Goal: Task Accomplishment & Management: Manage account settings

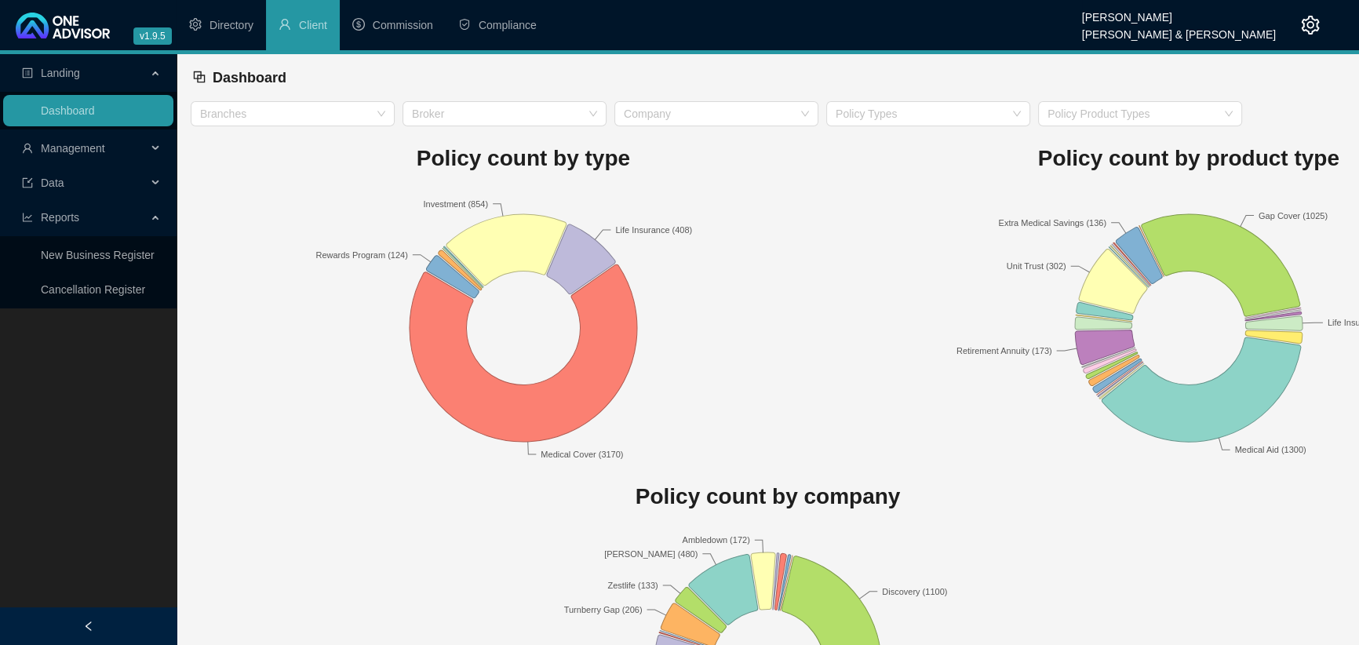
click at [62, 149] on span "Management" at bounding box center [73, 148] width 64 height 13
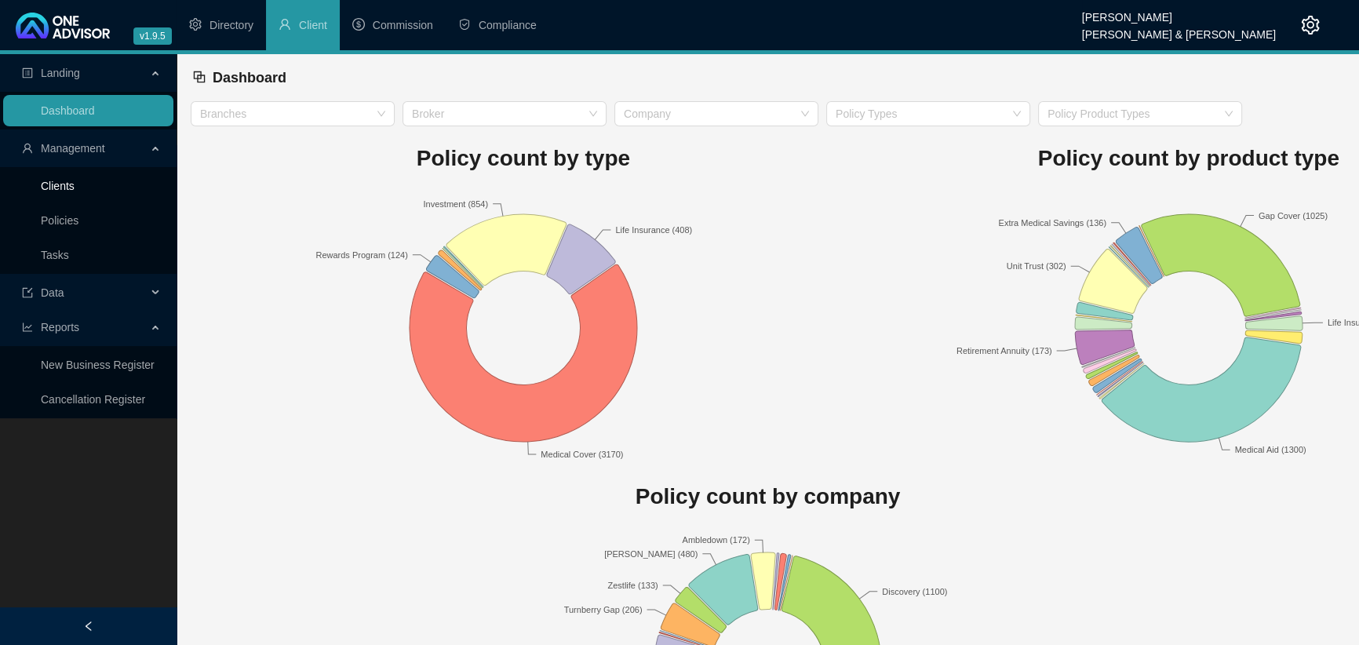
click at [63, 192] on link "Clients" at bounding box center [58, 186] width 34 height 13
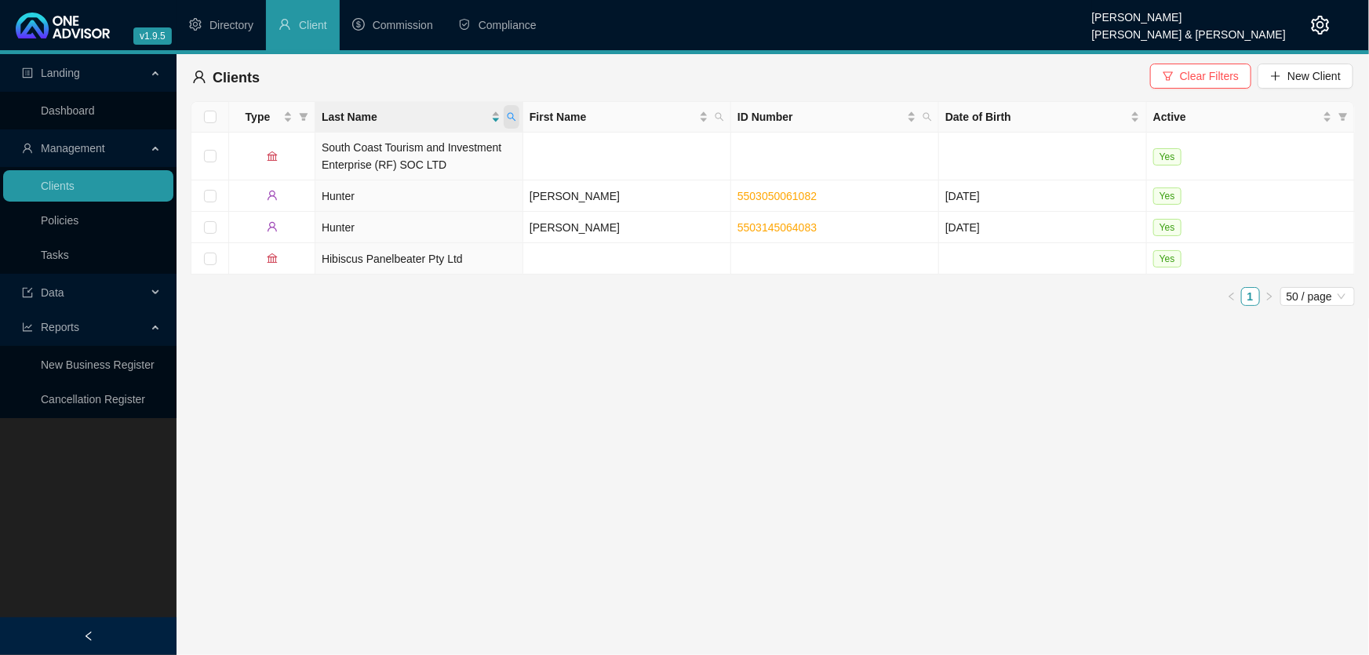
click at [519, 118] on span at bounding box center [512, 117] width 16 height 24
type input "NDONGENI"
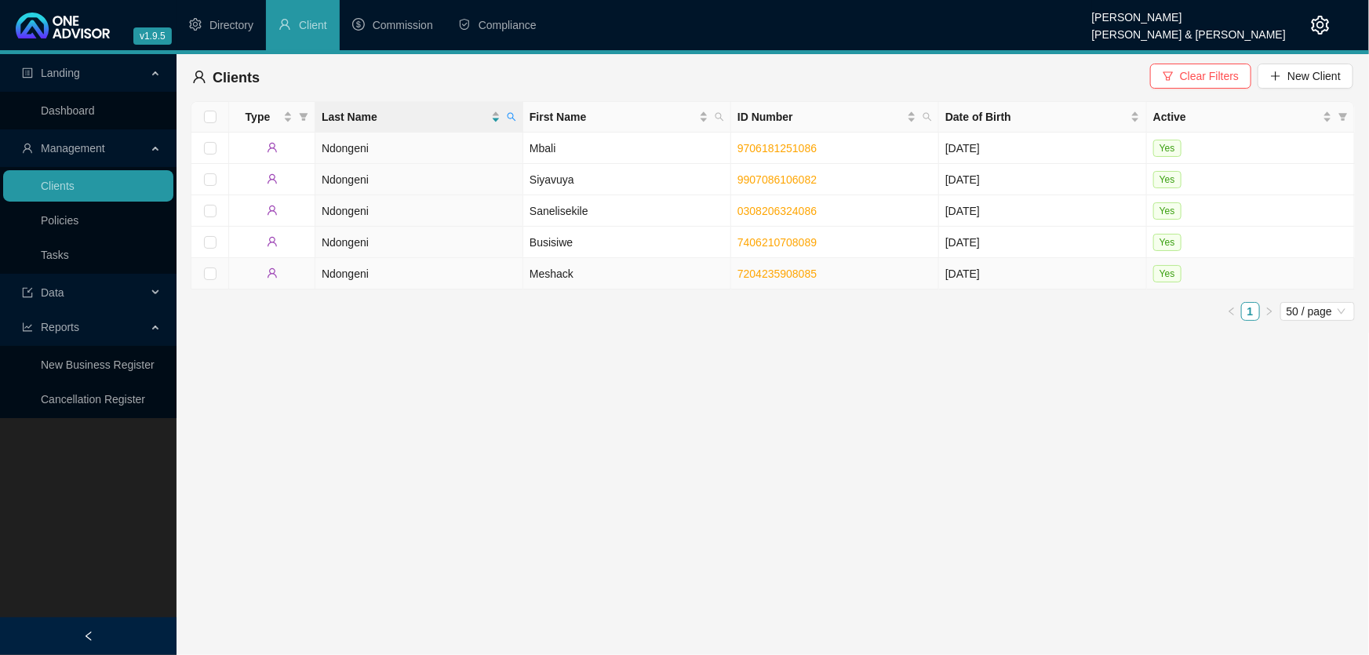
click at [542, 270] on td "Meshack" at bounding box center [627, 273] width 208 height 31
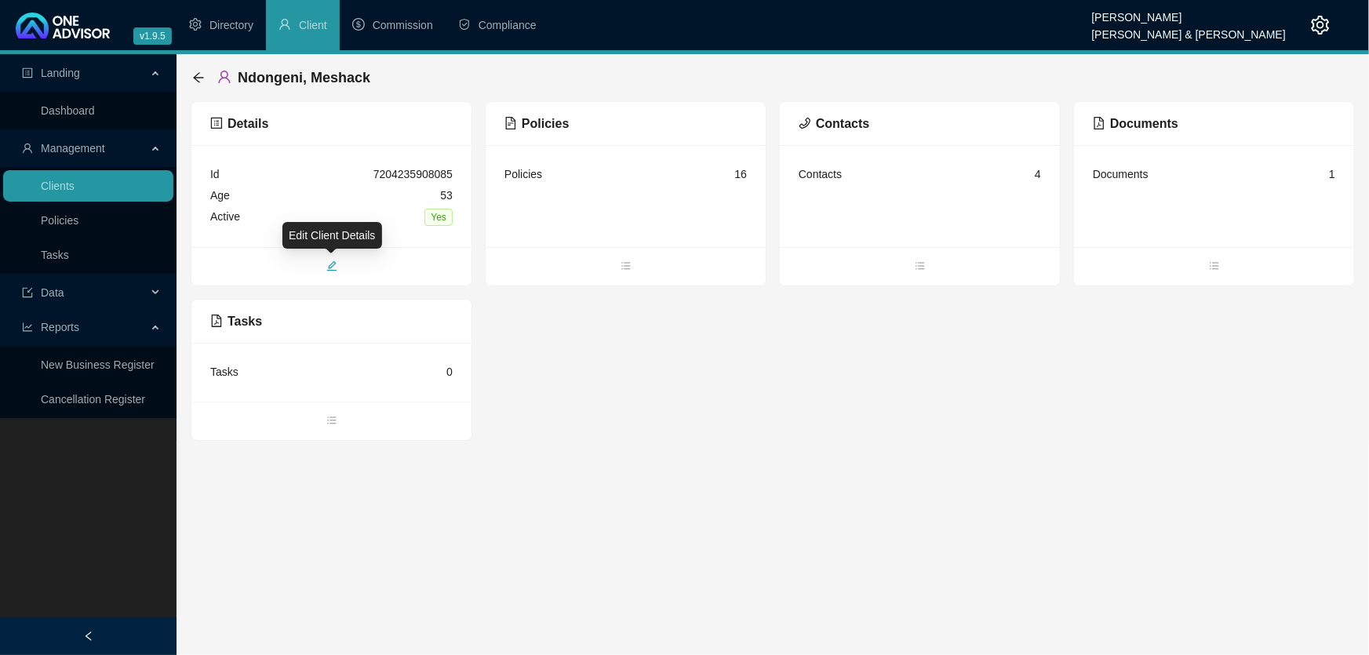
click at [330, 264] on icon "edit" at bounding box center [331, 266] width 10 height 10
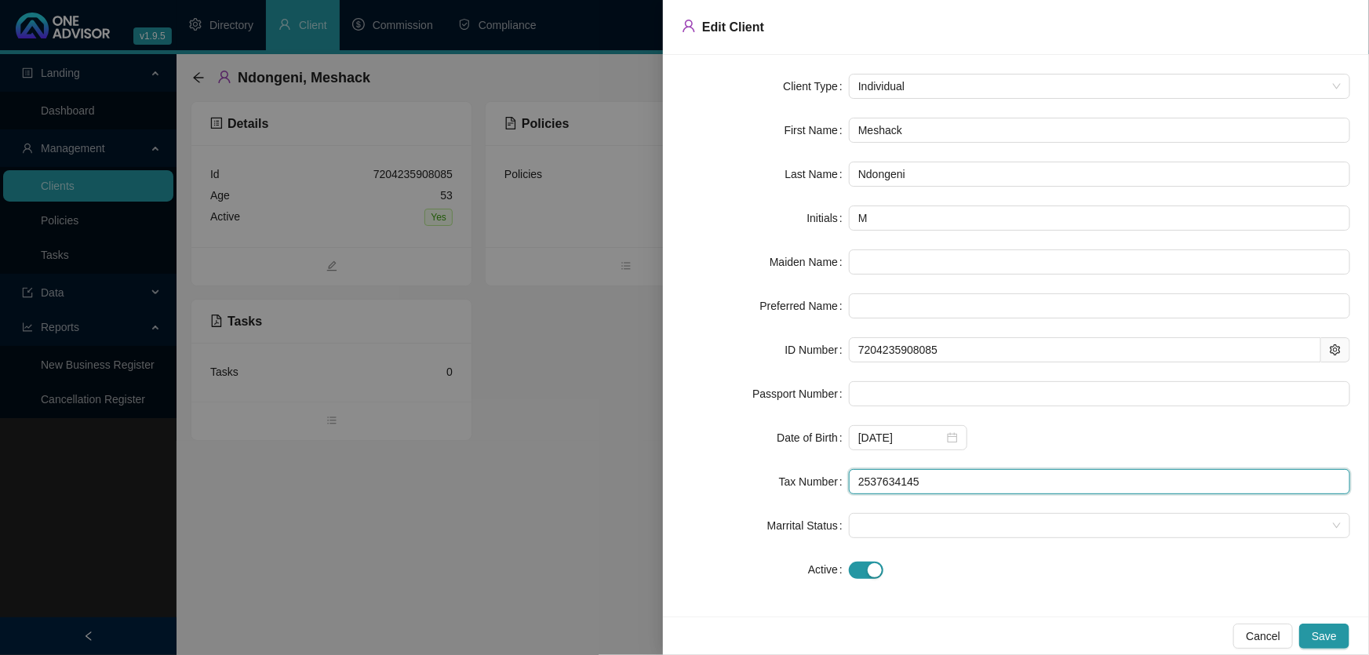
drag, startPoint x: 923, startPoint y: 482, endPoint x: 845, endPoint y: 488, distance: 77.9
click at [845, 488] on div "Tax Number 2537634145" at bounding box center [1016, 481] width 668 height 25
click at [548, 495] on div at bounding box center [684, 327] width 1369 height 655
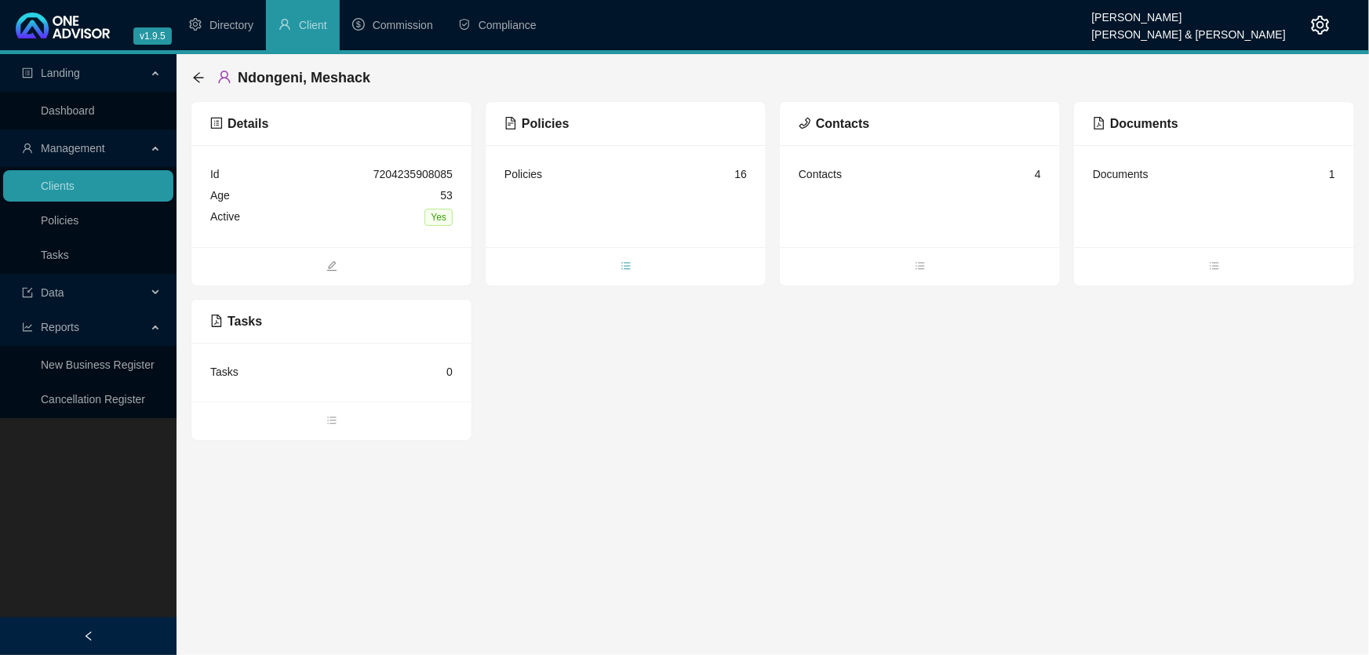
click at [628, 265] on icon "bars" at bounding box center [625, 265] width 9 height 7
